Goal: Transaction & Acquisition: Purchase product/service

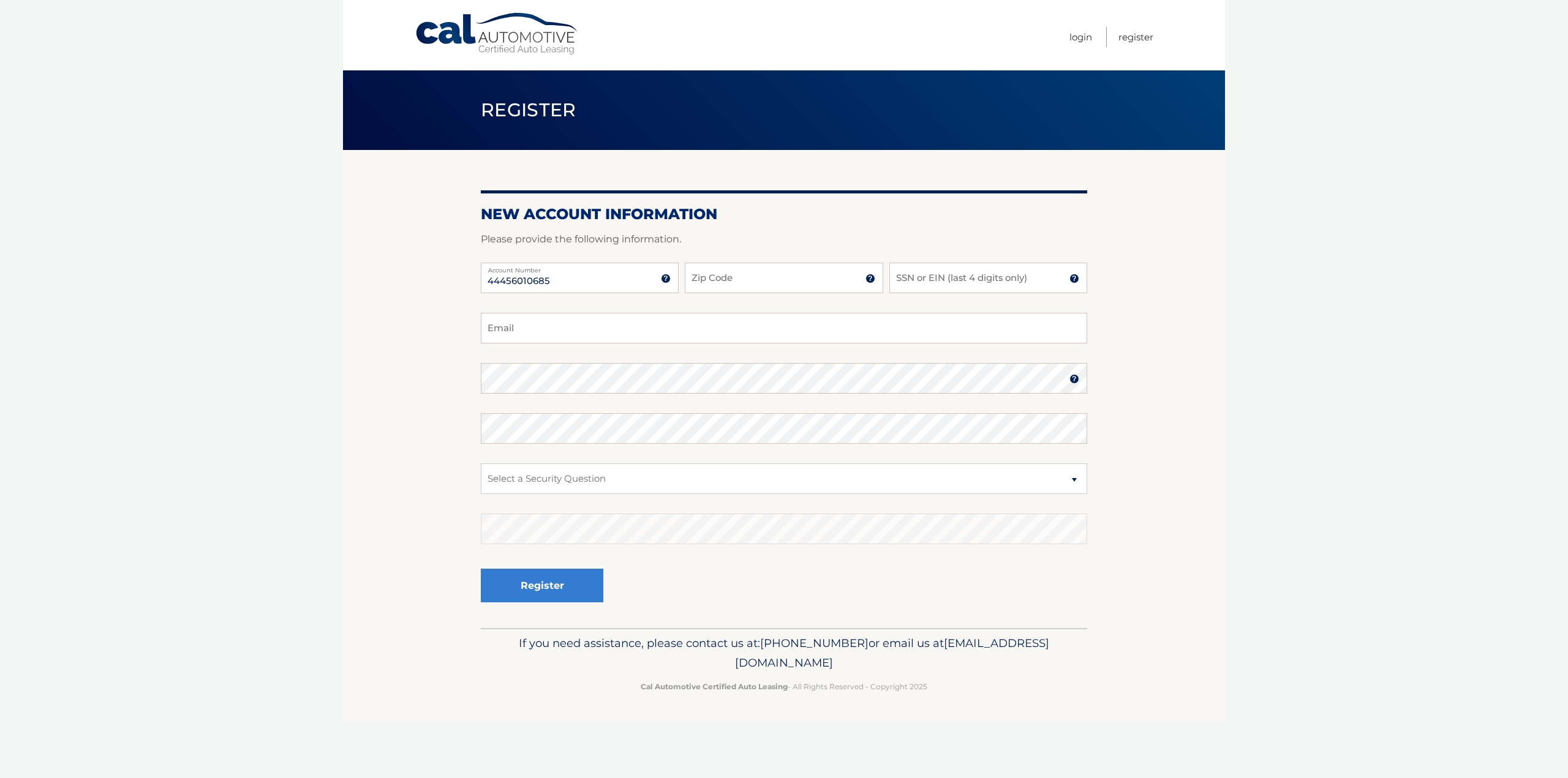
type input "44456010685"
type input "33131"
type input "2162"
type input "cristina_9083@hotmail.com"
click at [569, 478] on select "Select a Security Question What was the name of your elementary school? What is…" at bounding box center [784, 478] width 607 height 31
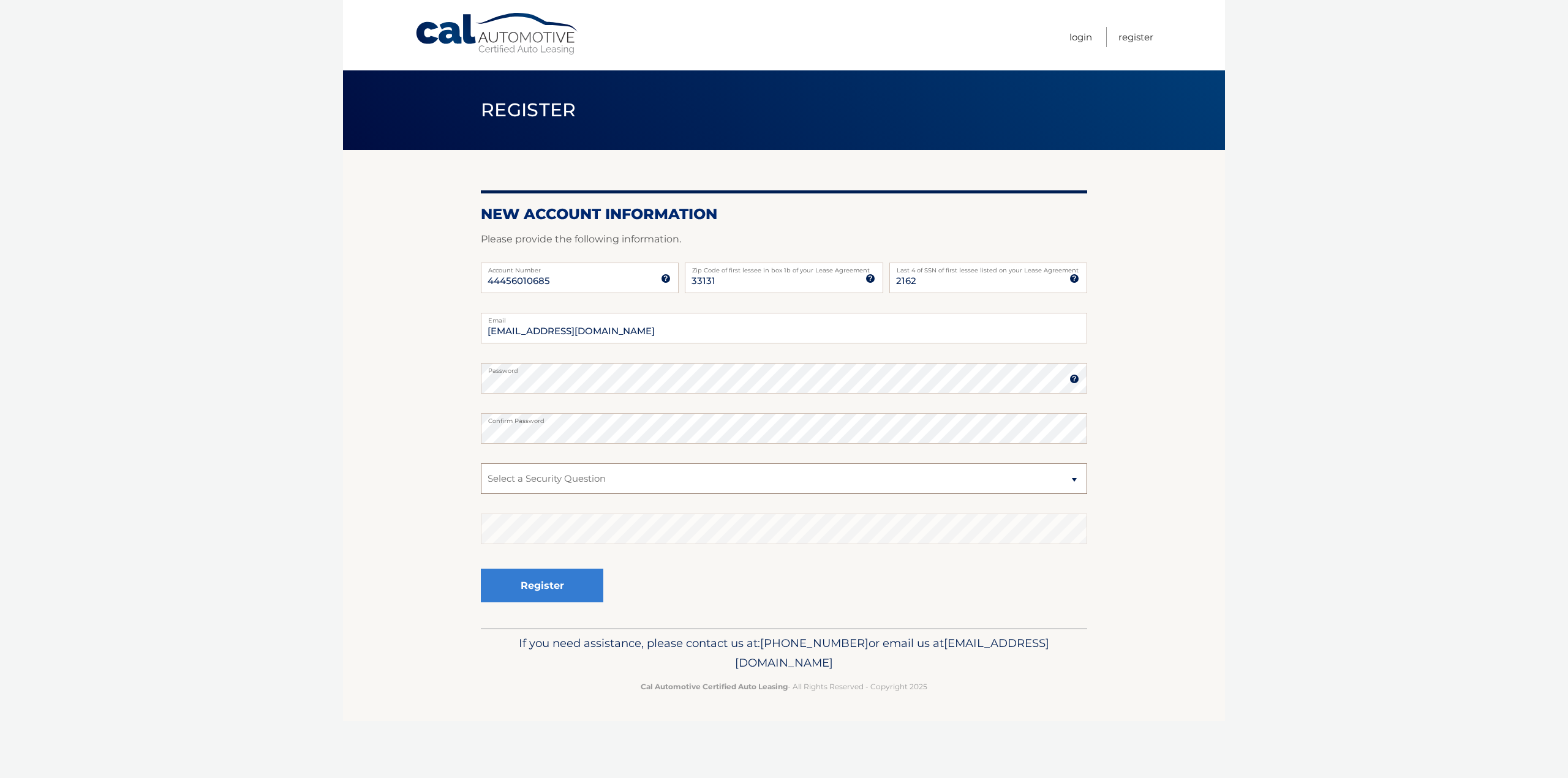
select select "2"
click at [481, 463] on select "Select a Security Question What was the name of your elementary school? What is…" at bounding box center [784, 478] width 607 height 31
click at [566, 588] on button "Register" at bounding box center [542, 586] width 122 height 34
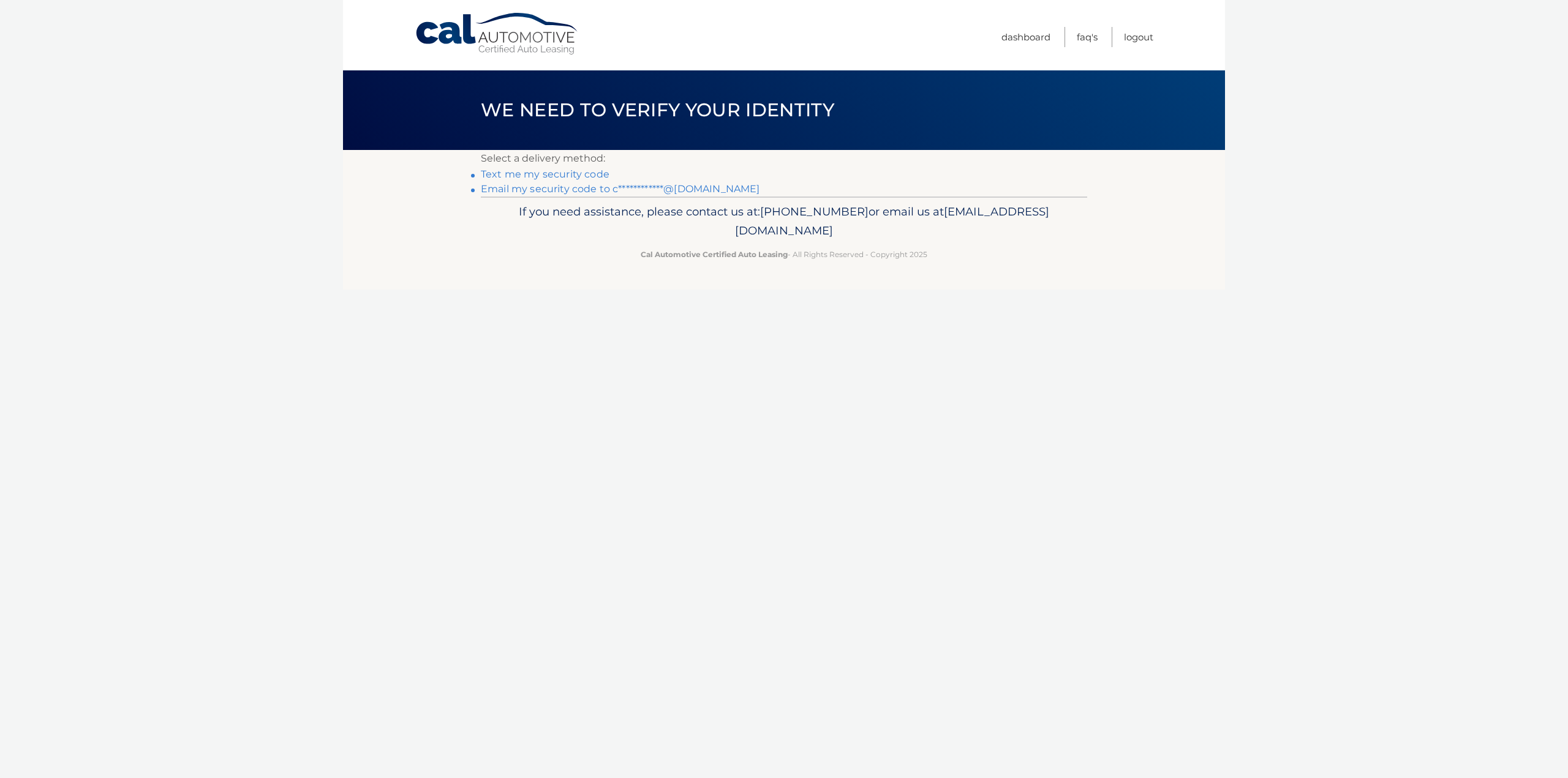
click at [530, 172] on link "Text me my security code" at bounding box center [545, 174] width 129 height 11
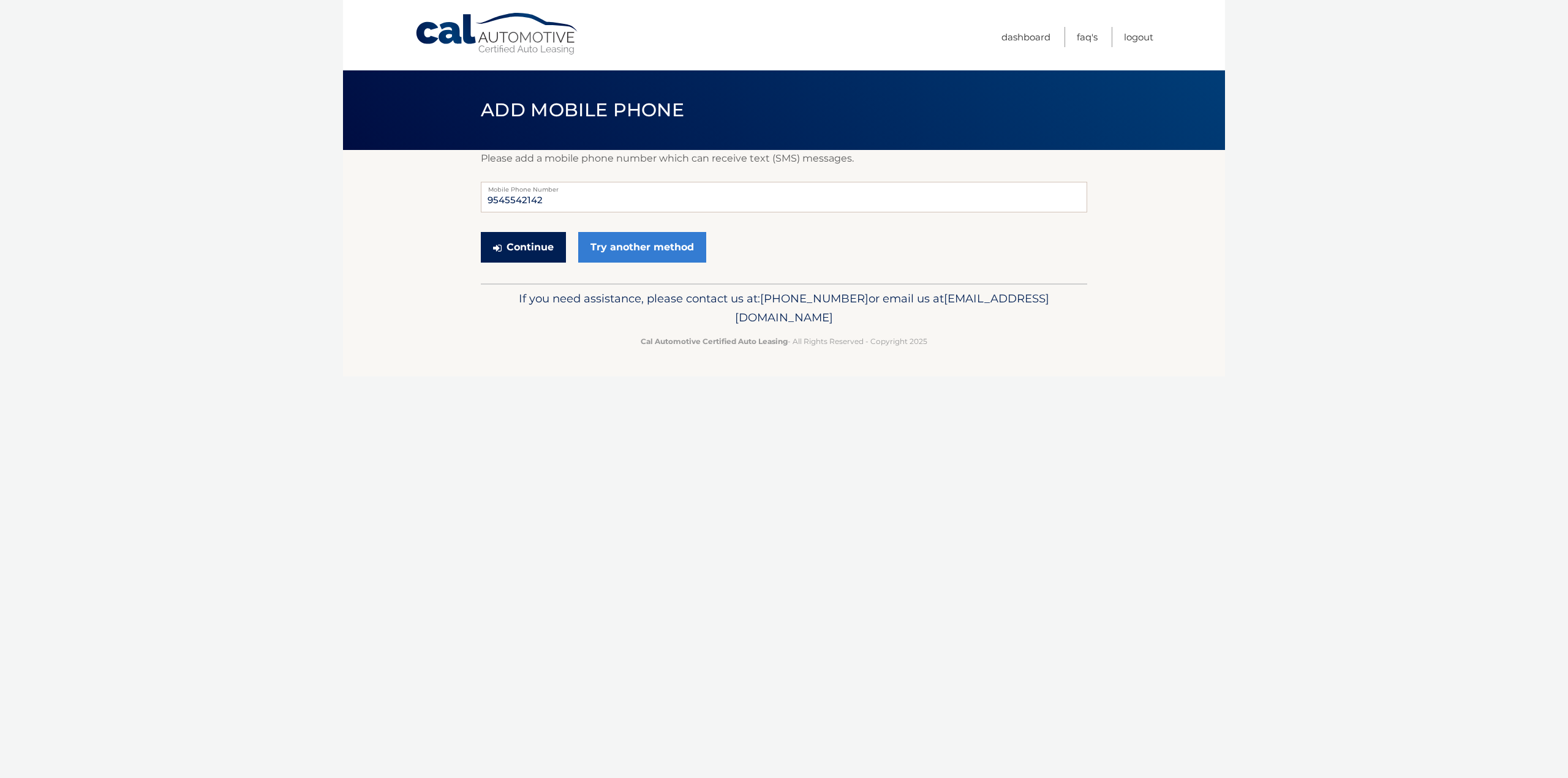
click at [526, 235] on button "Continue" at bounding box center [523, 248] width 85 height 31
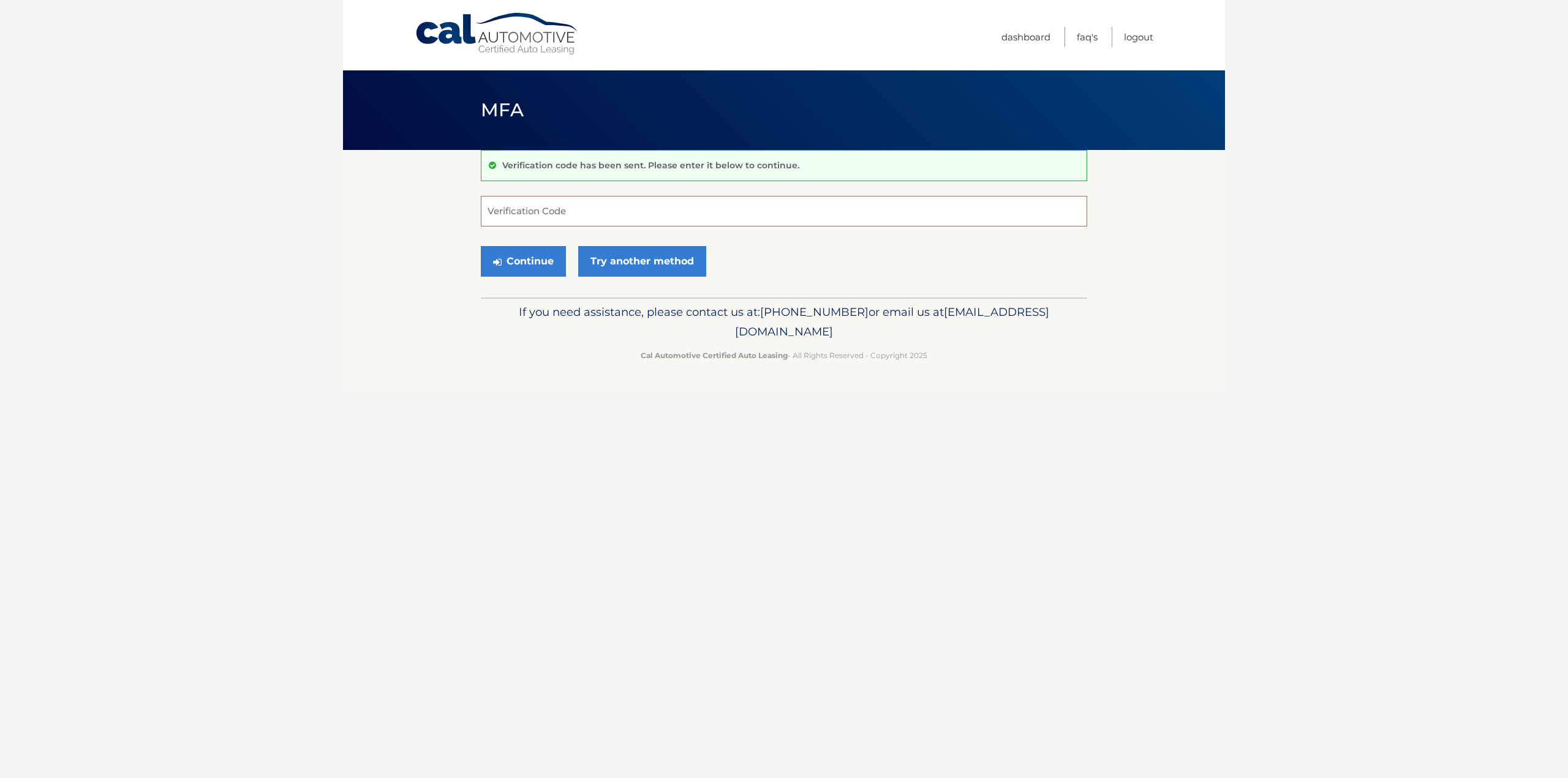
click at [542, 202] on input "Verification Code" at bounding box center [784, 211] width 607 height 31
type input "919253"
click at [534, 263] on button "Continue" at bounding box center [523, 261] width 85 height 31
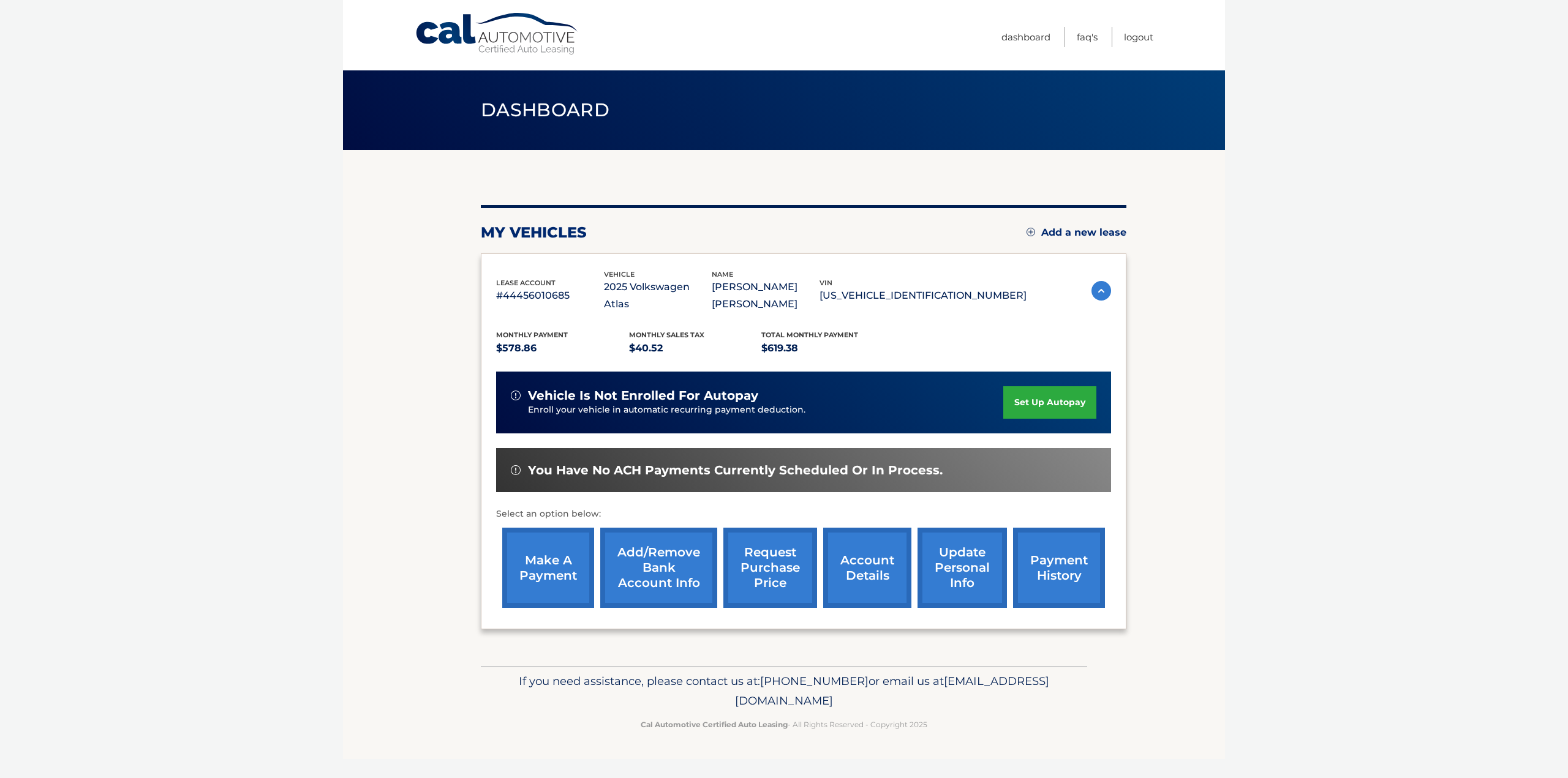
click at [568, 537] on link "make a payment" at bounding box center [548, 568] width 92 height 80
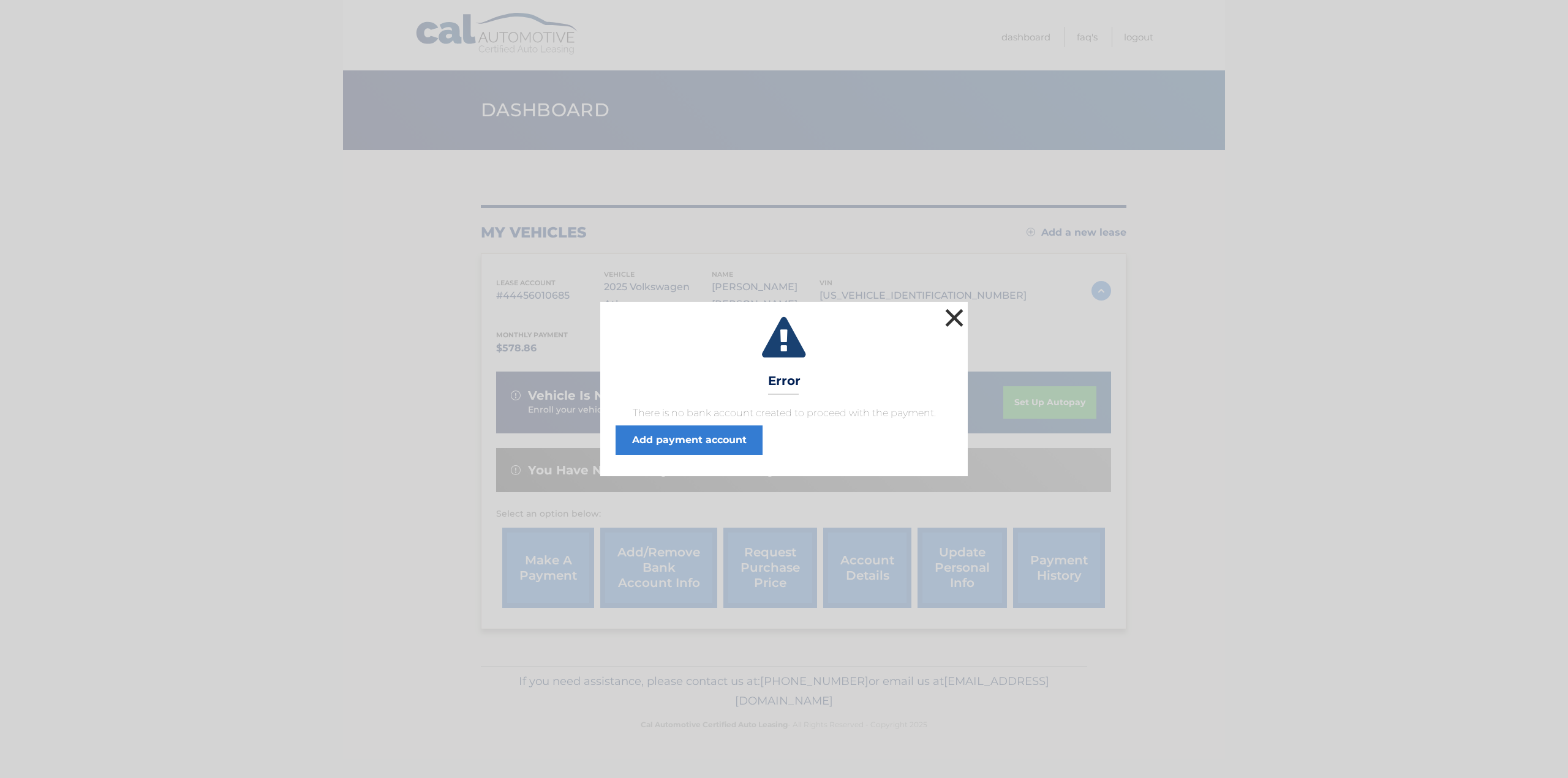
click at [956, 321] on button "×" at bounding box center [954, 317] width 24 height 24
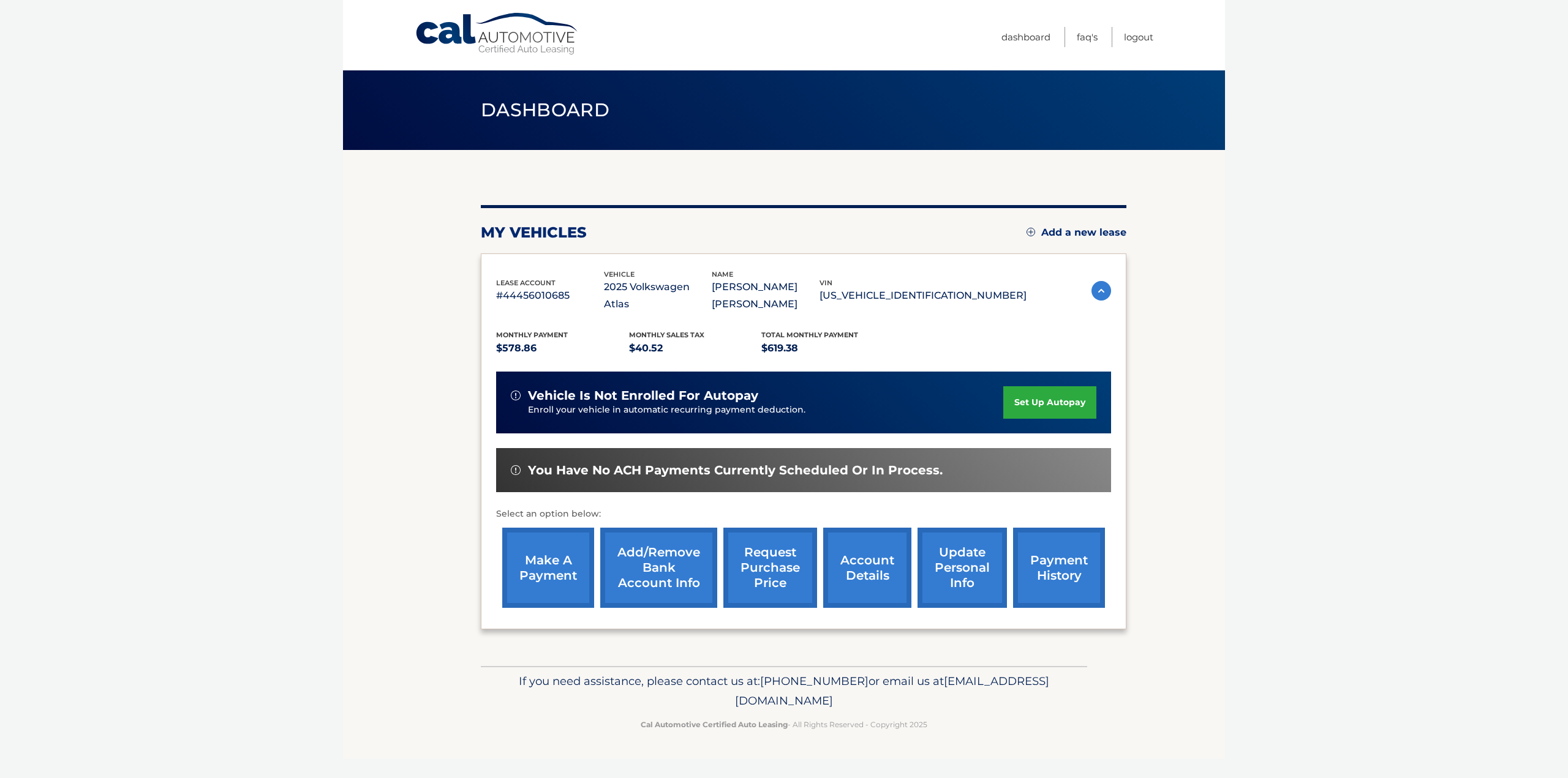
click at [692, 559] on link "Add/Remove bank account info" at bounding box center [658, 568] width 117 height 80
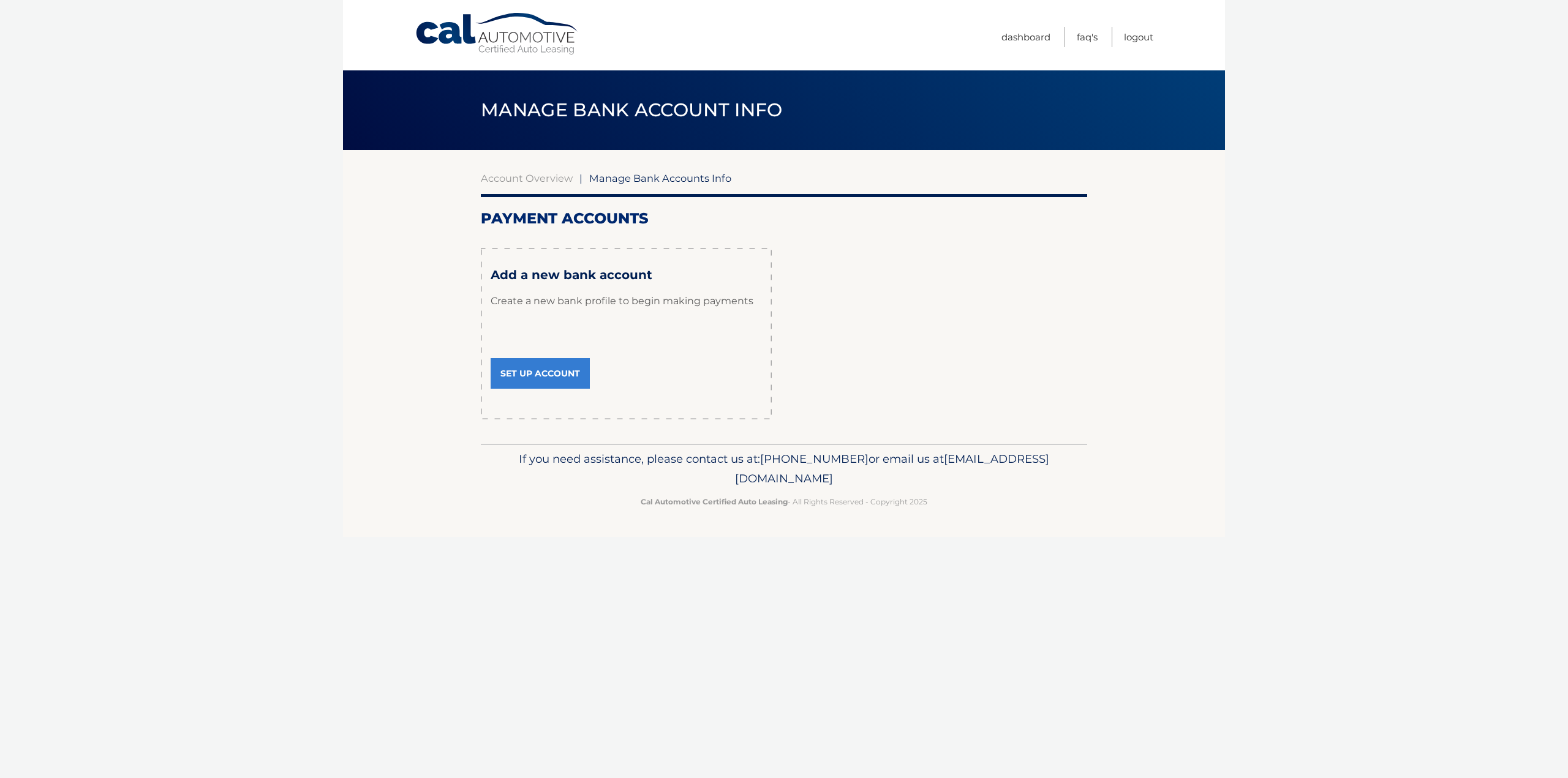
click at [556, 368] on link "Set Up Account" at bounding box center [540, 373] width 100 height 31
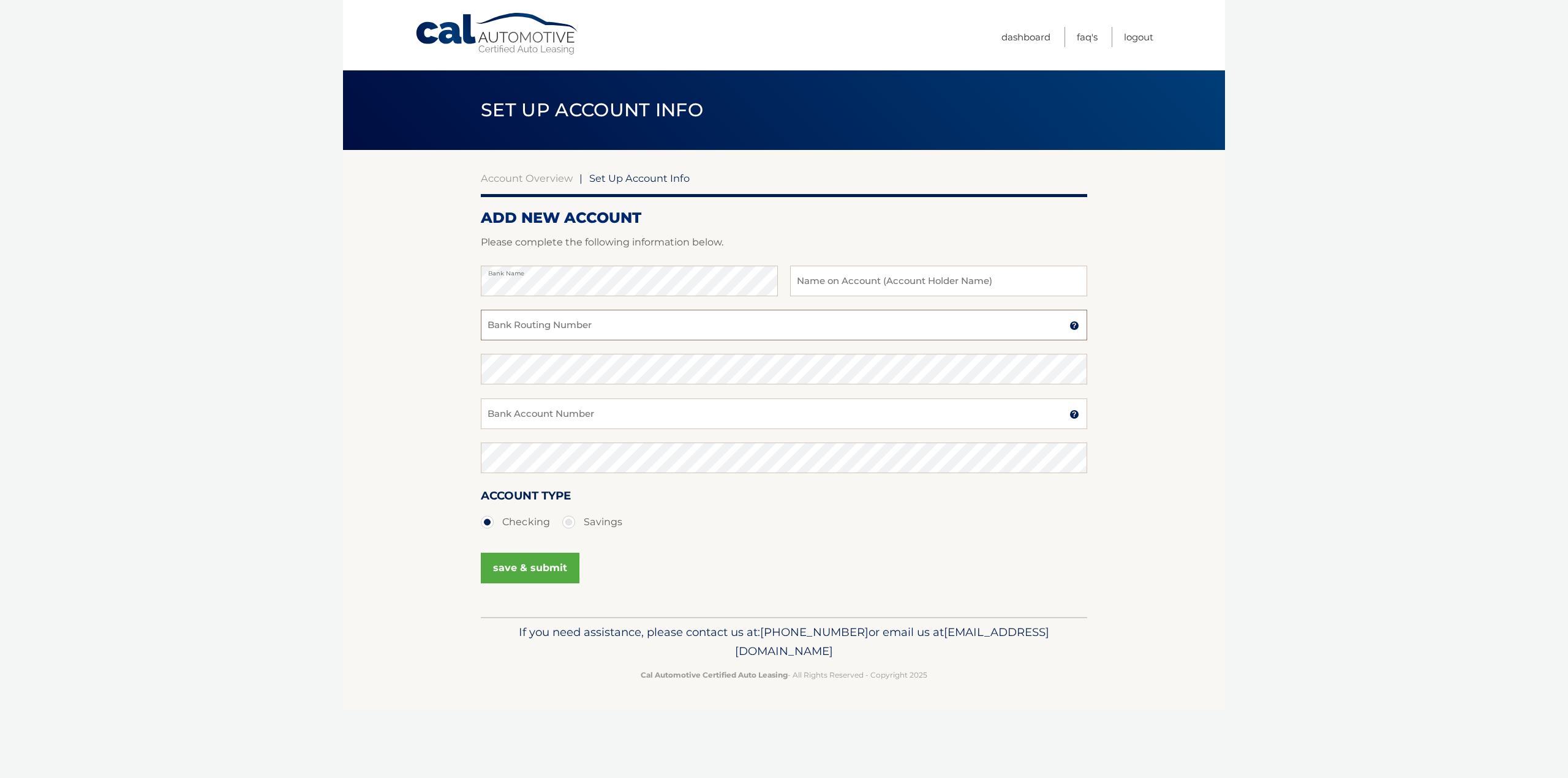
click at [581, 314] on input "Bank Routing Number" at bounding box center [784, 325] width 607 height 31
click at [578, 325] on input "Bank Routing Number" at bounding box center [784, 325] width 607 height 31
type input "782203207"
drag, startPoint x: 564, startPoint y: 334, endPoint x: 467, endPoint y: 330, distance: 97.1
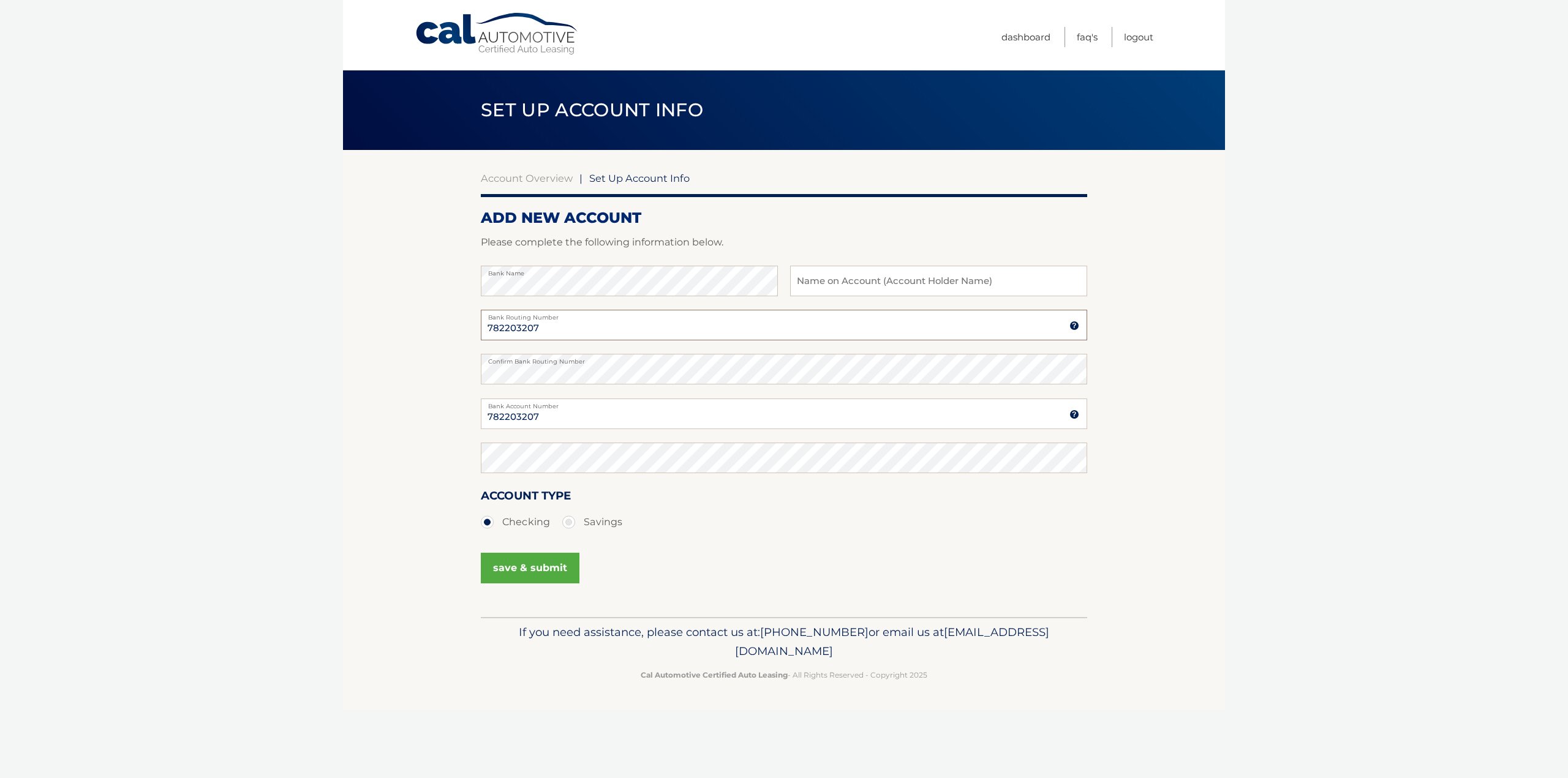
click at [467, 330] on section "Account Overview | Set Up Account Info ADD NEW ACCOUNT Please complete the foll…" at bounding box center [784, 383] width 882 height 467
type input "267084131"
click at [441, 484] on section "Account Overview | Set Up Account Info ADD NEW ACCOUNT Please complete the foll…" at bounding box center [784, 383] width 882 height 467
click at [529, 569] on button "save & submit" at bounding box center [530, 568] width 99 height 31
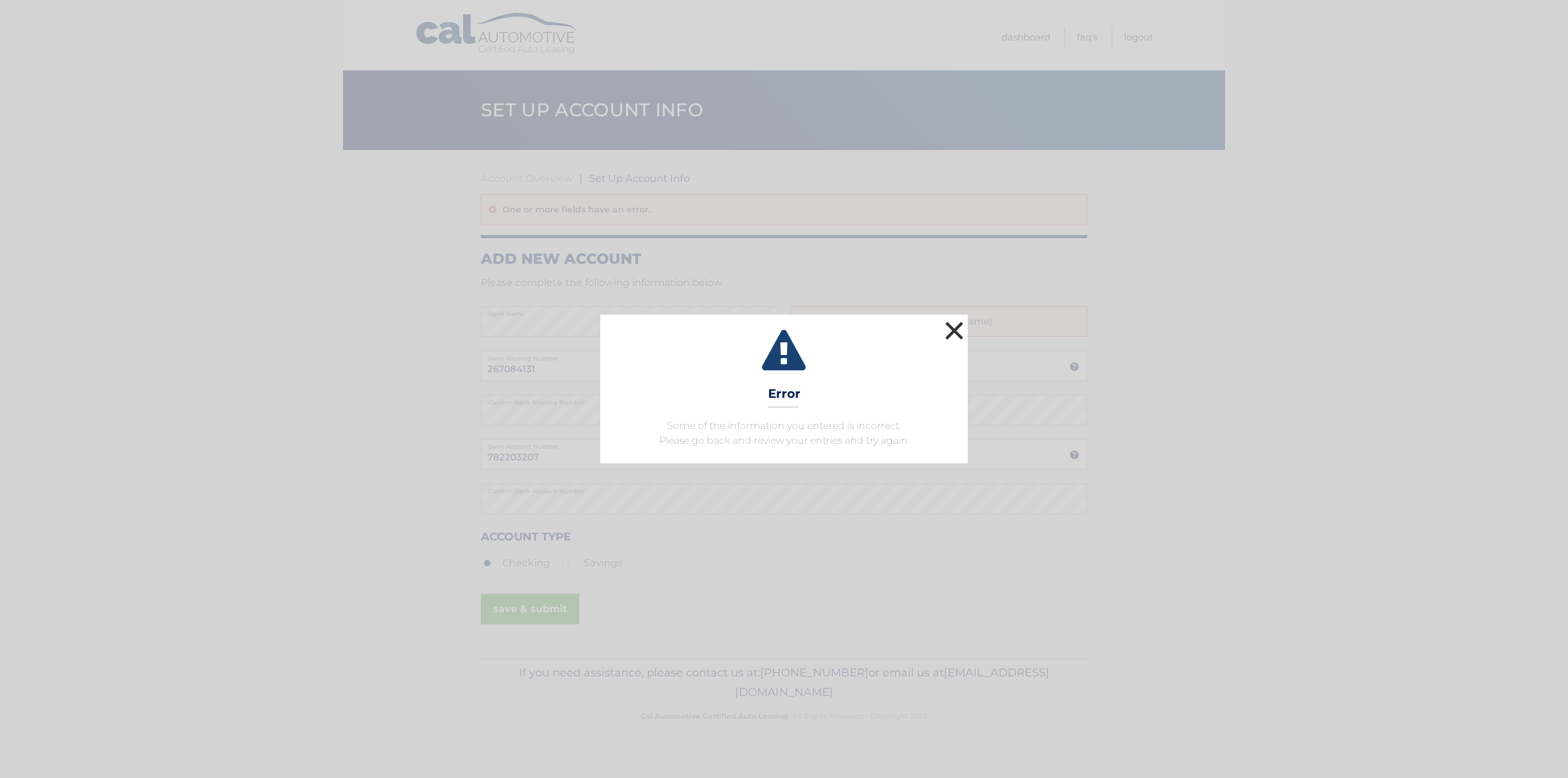
click at [958, 330] on button "×" at bounding box center [954, 330] width 24 height 24
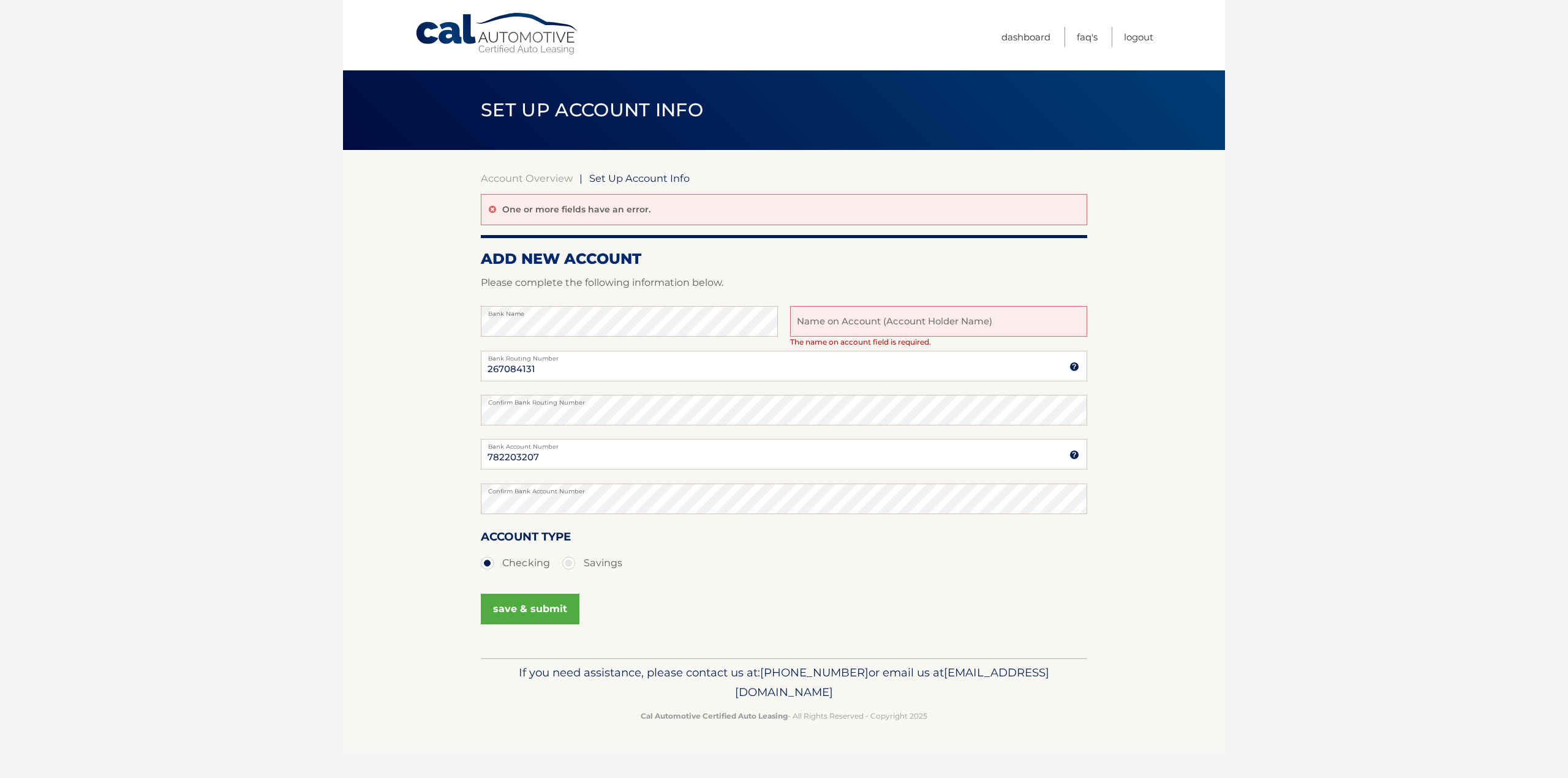
click at [922, 321] on input "text" at bounding box center [939, 321] width 297 height 31
type input "Cristina Amalia Chase"
click at [552, 609] on button "save & submit" at bounding box center [530, 610] width 99 height 31
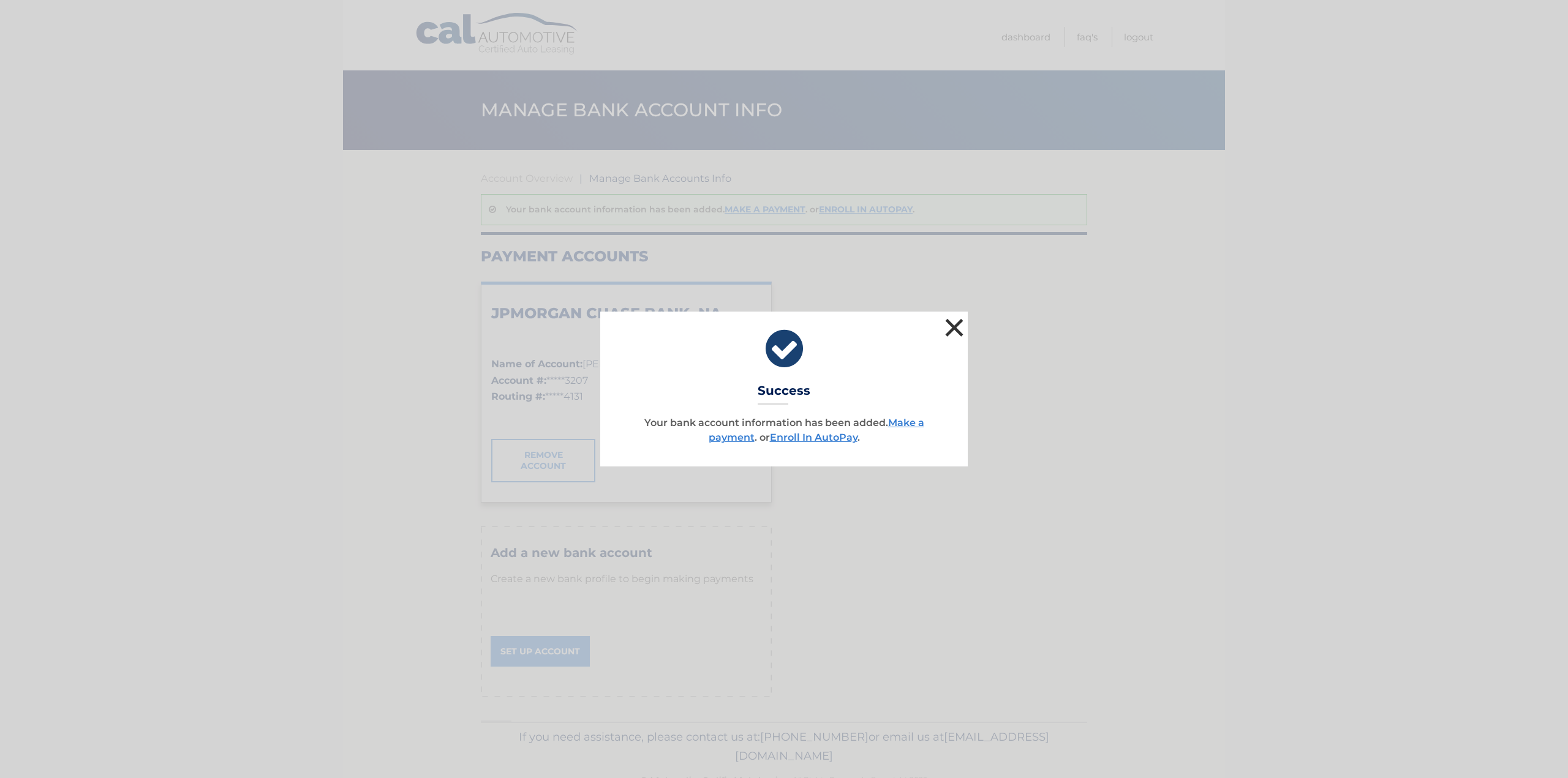
click at [957, 328] on button "×" at bounding box center [954, 327] width 24 height 24
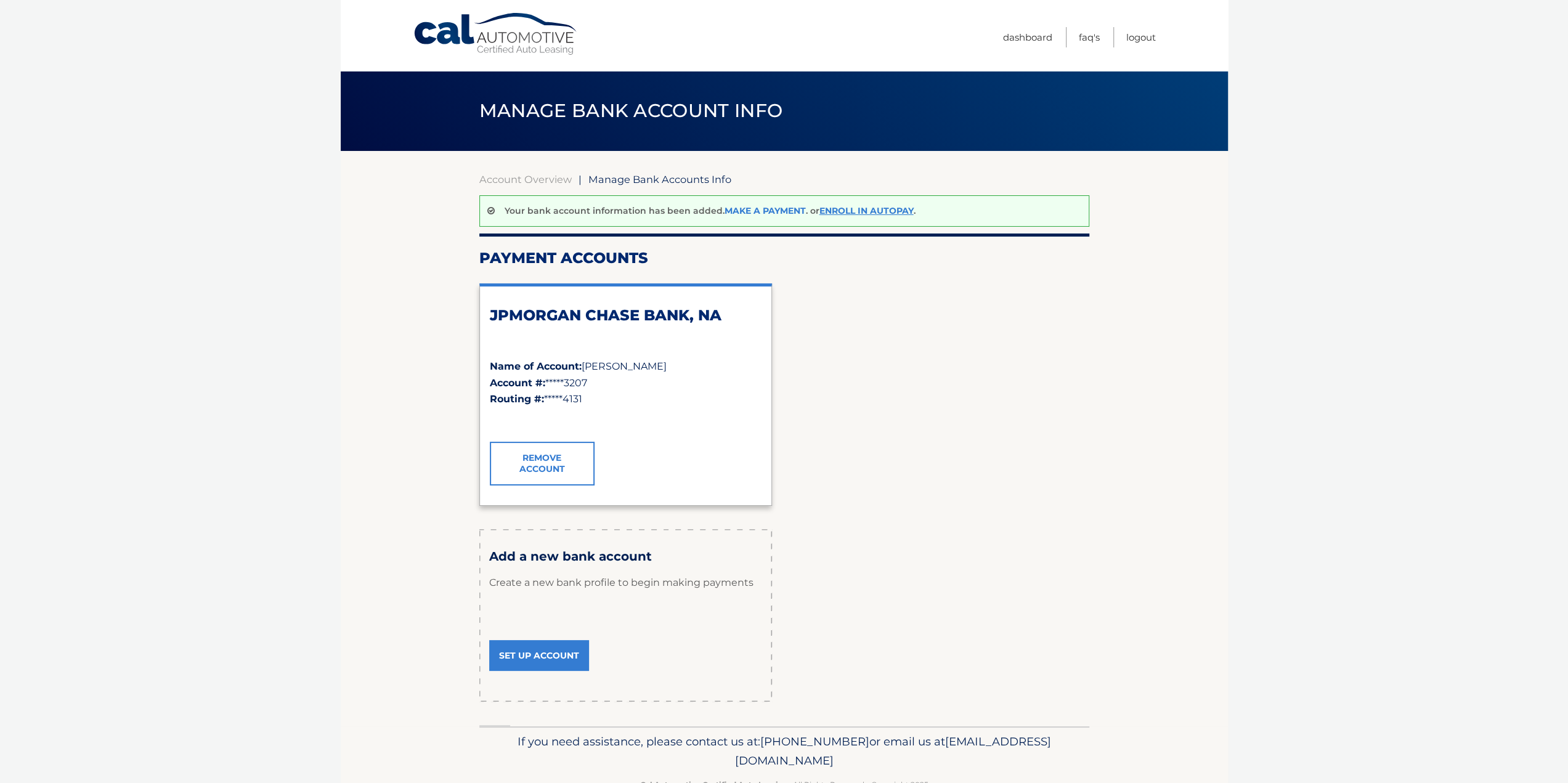
click at [756, 212] on link "Make a payment" at bounding box center [765, 211] width 81 height 11
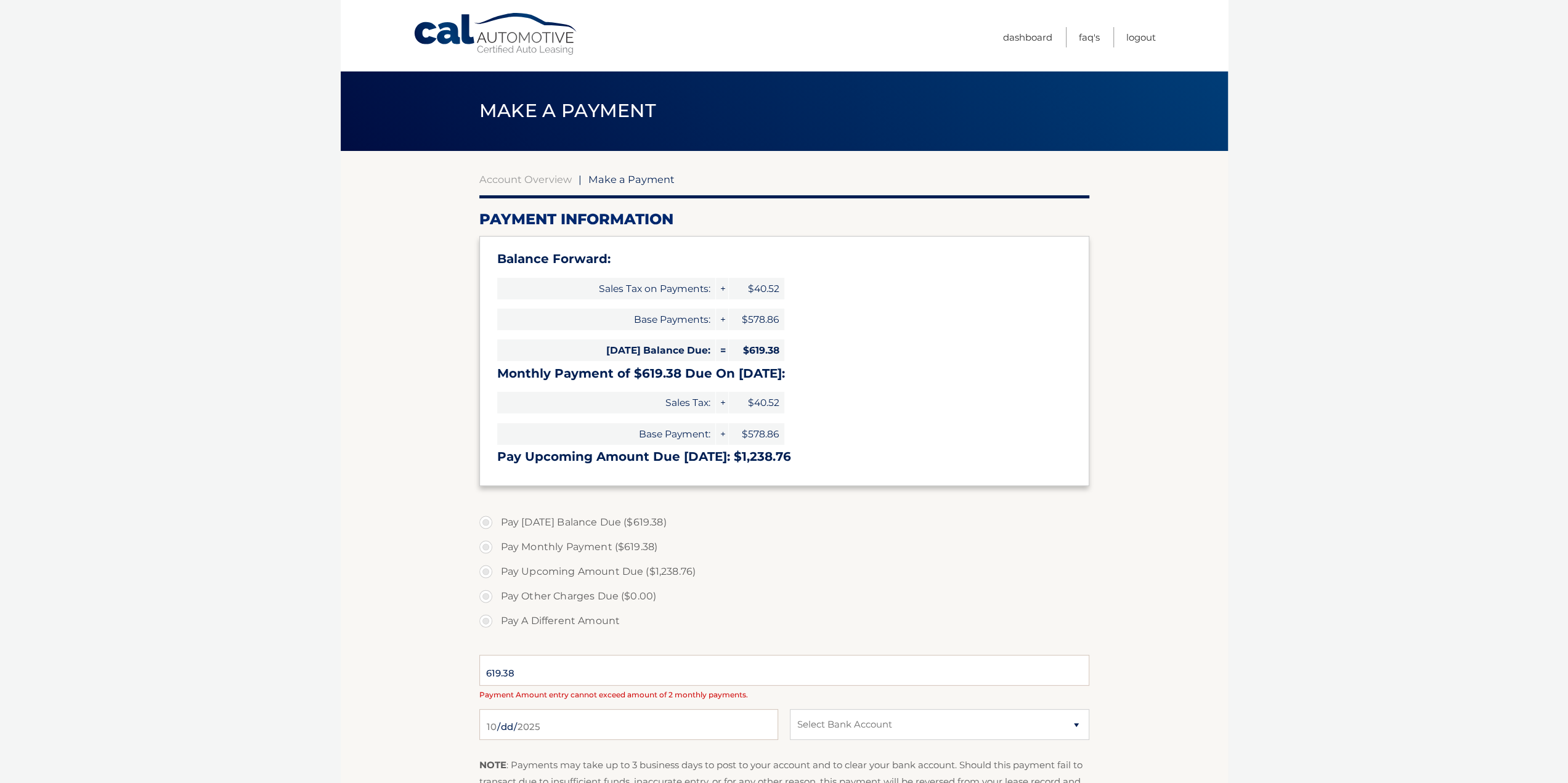
select select "MGQ3MGExNzUtNTZjOS00NTA5LTgwOTQtNGFjZjQ2Mzc4NmNi"
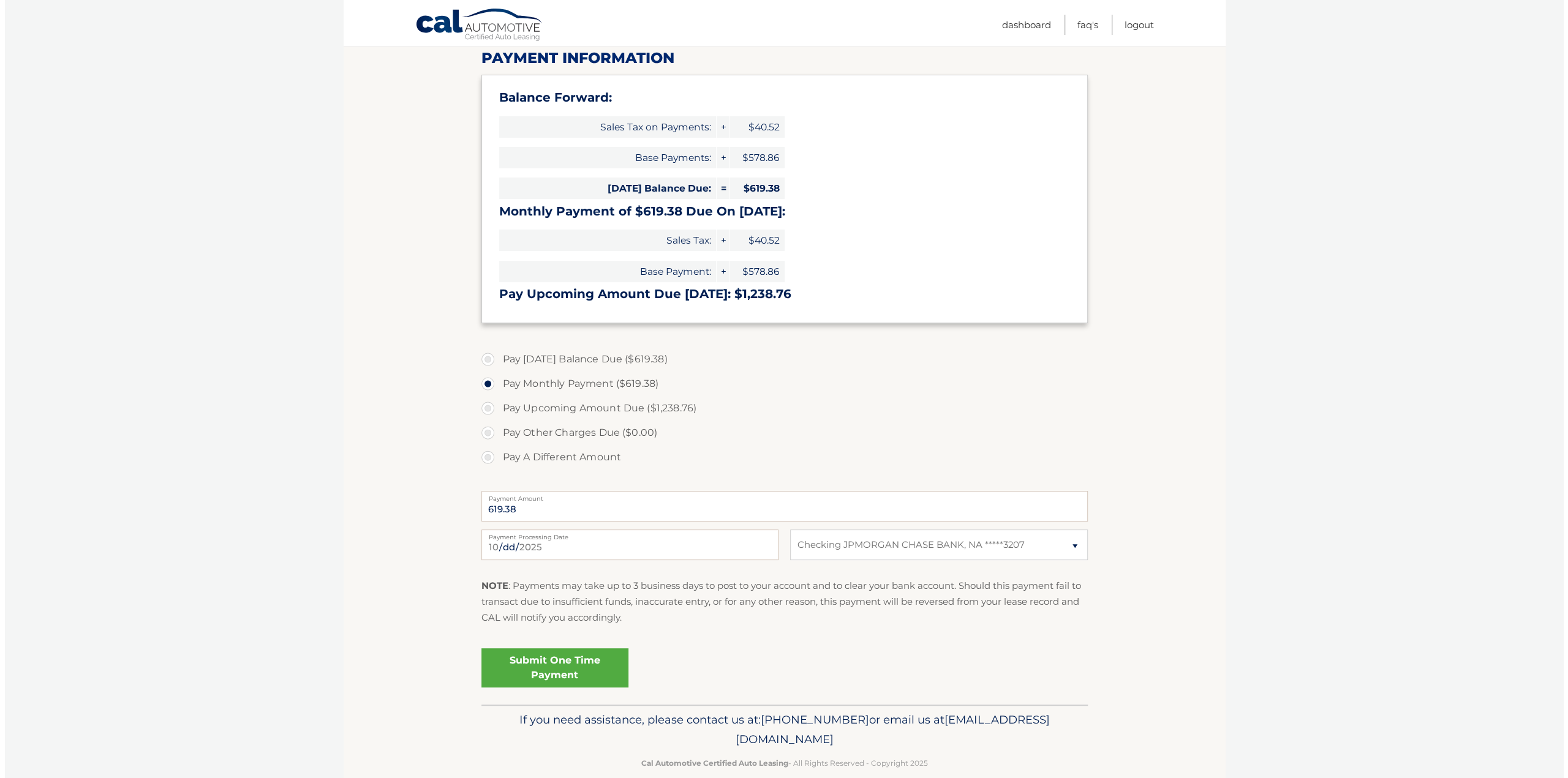
scroll to position [179, 0]
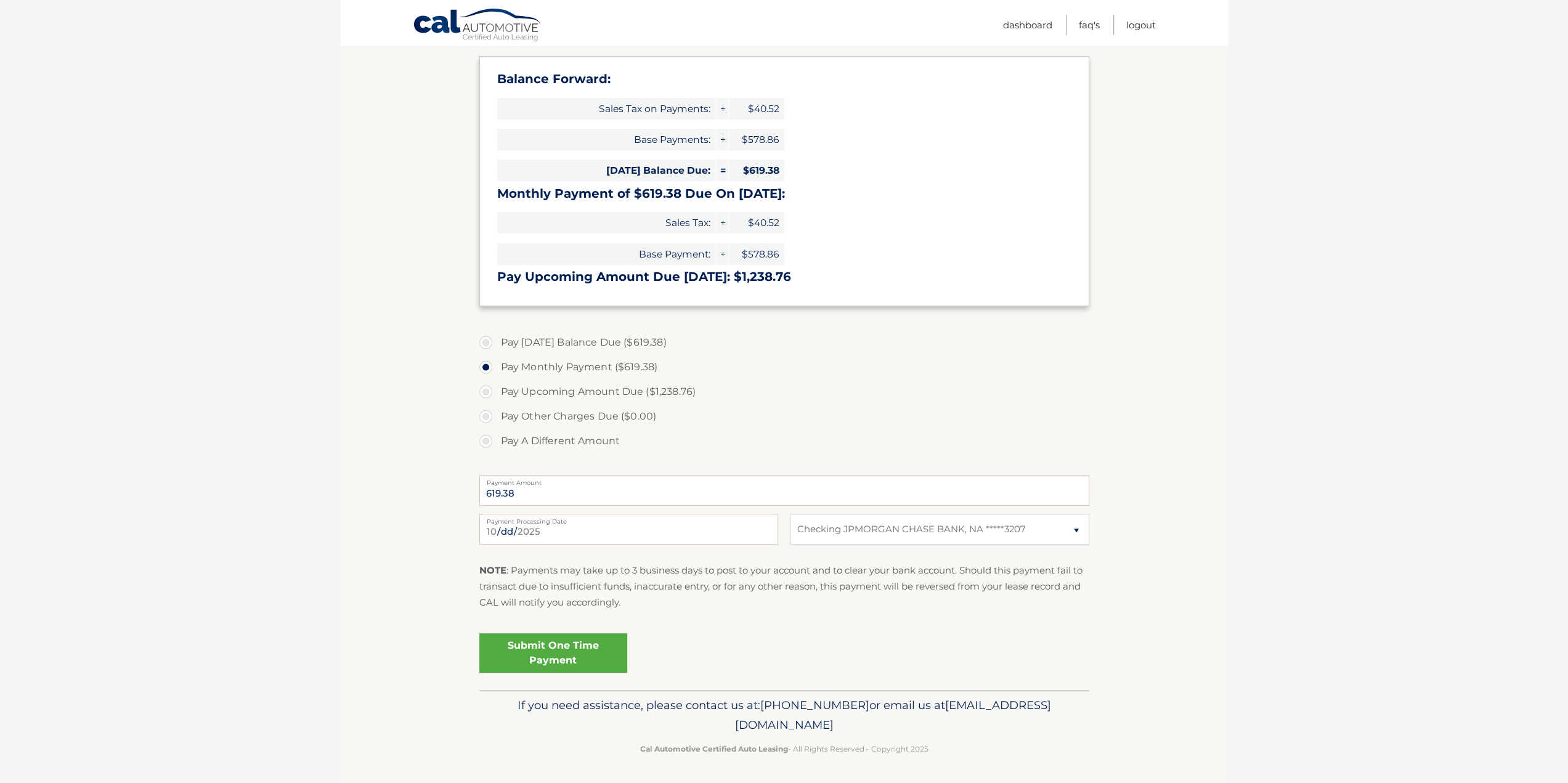
click at [561, 645] on link "Submit One Time Payment" at bounding box center [553, 653] width 148 height 39
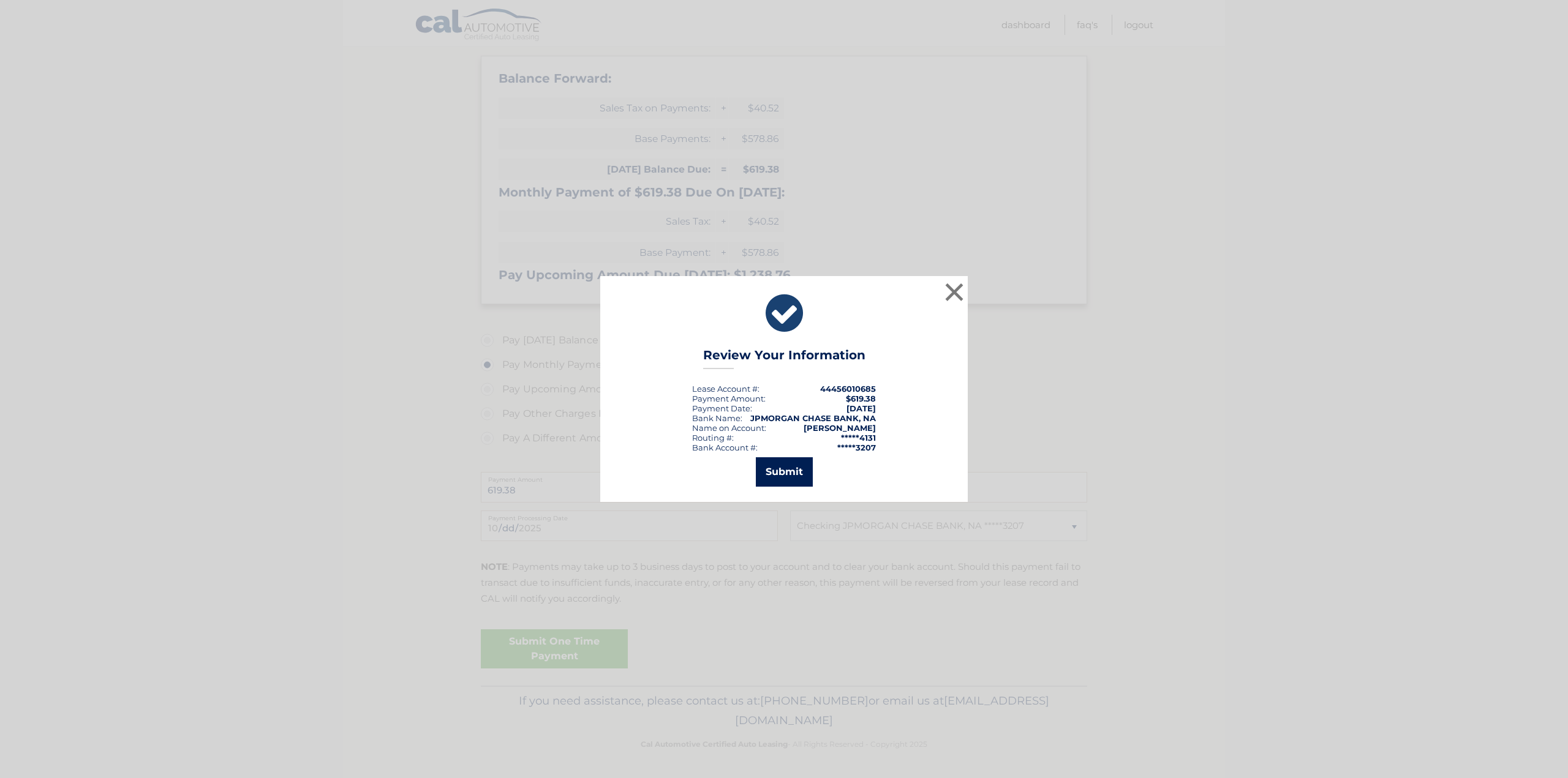
click at [780, 471] on button "Submit" at bounding box center [784, 472] width 57 height 29
